Goal: Communication & Community: Answer question/provide support

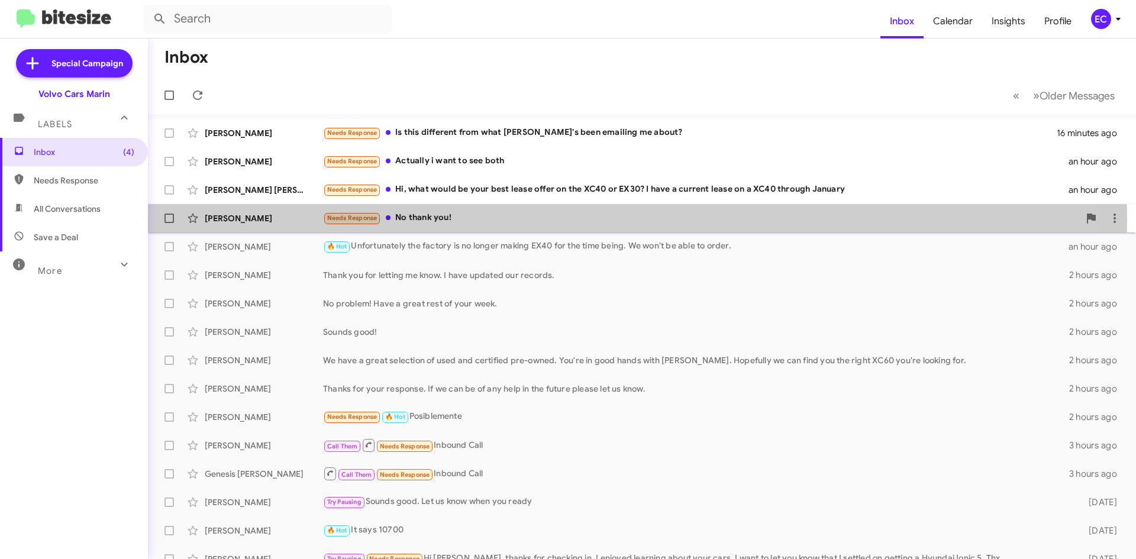
click at [436, 221] on div "Needs Response No thank you!" at bounding box center [701, 218] width 756 height 14
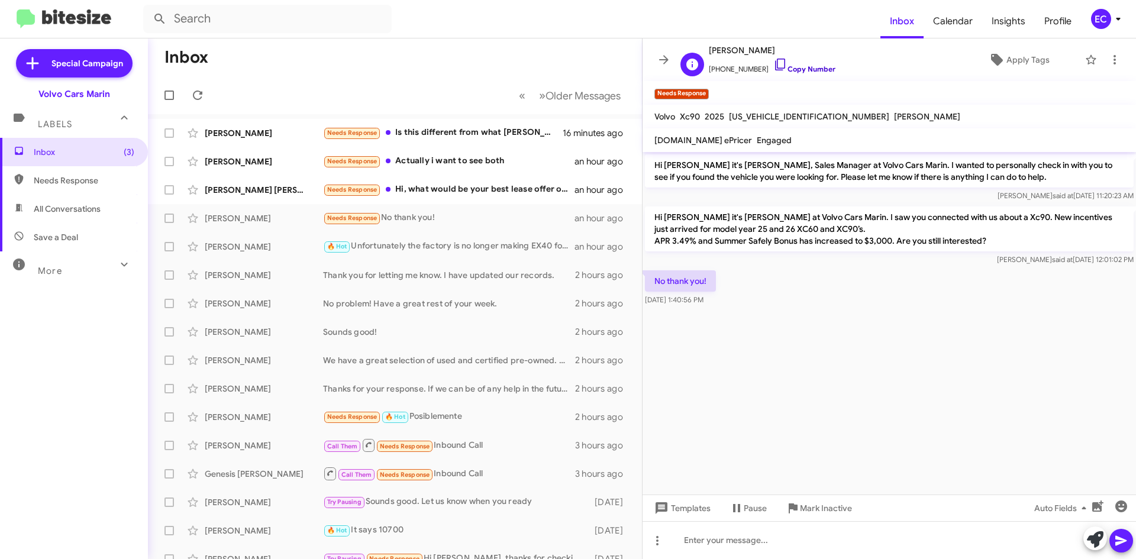
click at [806, 70] on link "Copy Number" at bounding box center [805, 69] width 62 height 9
click at [1115, 62] on icon at bounding box center [1115, 60] width 14 height 14
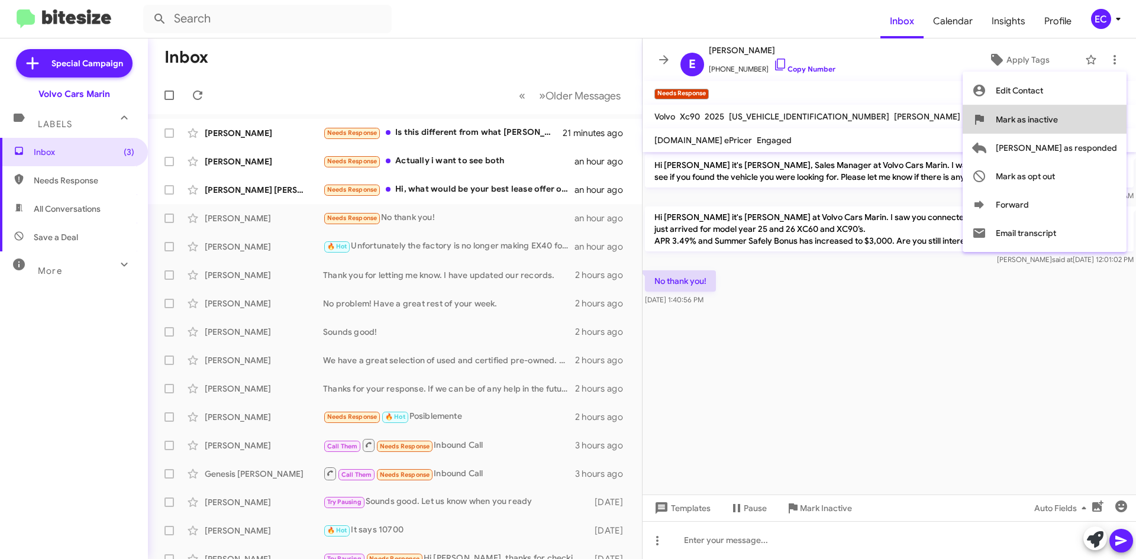
click at [1058, 123] on span "Mark as inactive" at bounding box center [1027, 119] width 62 height 28
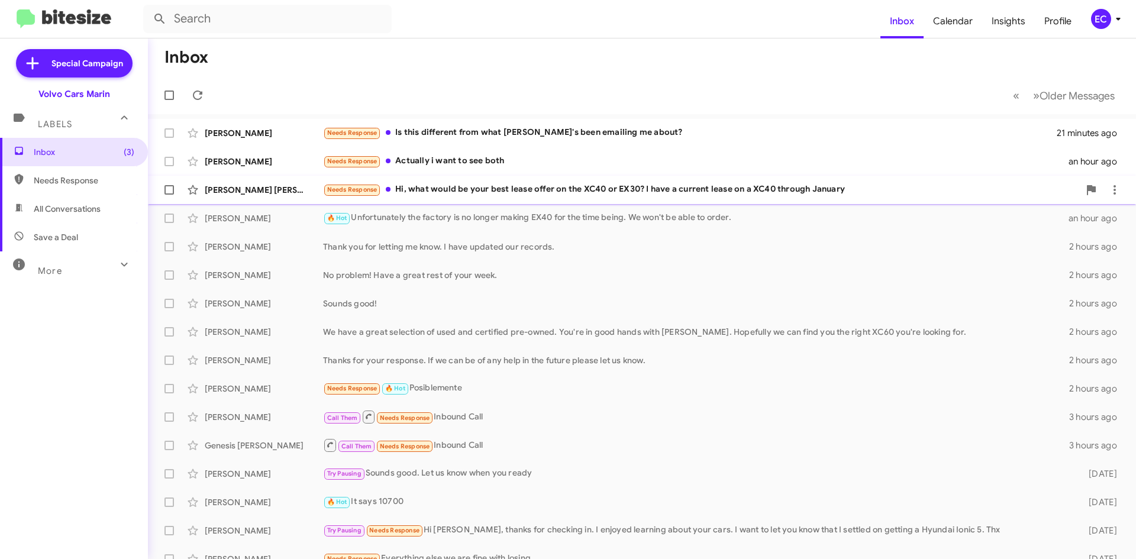
click at [488, 184] on div "Needs Response Hi, what would be your best lease offer on the XC40 or EX30? I h…" at bounding box center [701, 190] width 756 height 14
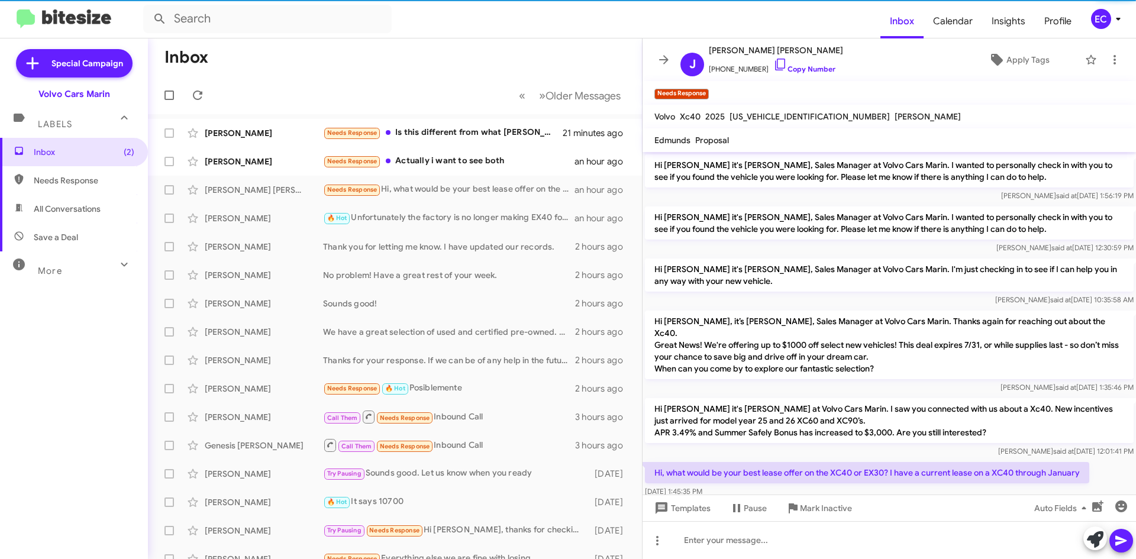
scroll to position [11, 0]
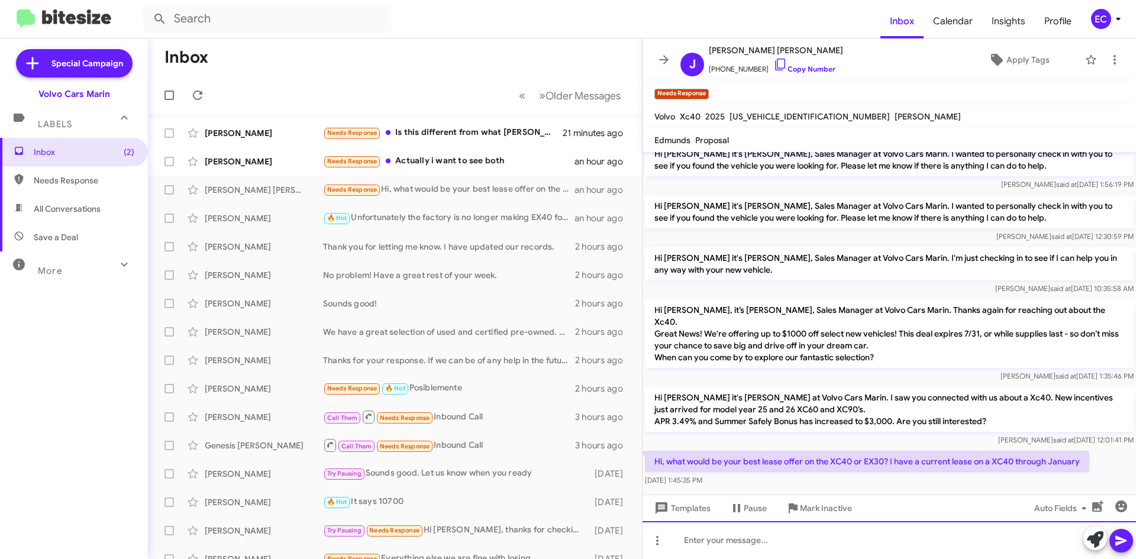
click at [761, 543] on div at bounding box center [890, 540] width 494 height 38
